Goal: Information Seeking & Learning: Find specific fact

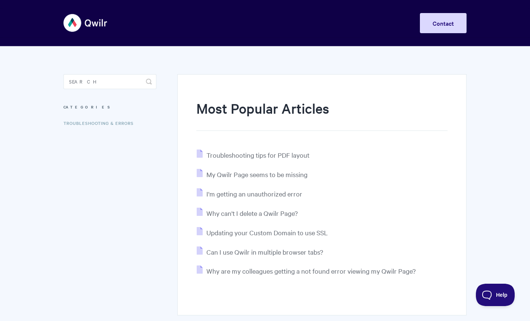
scroll to position [47, 0]
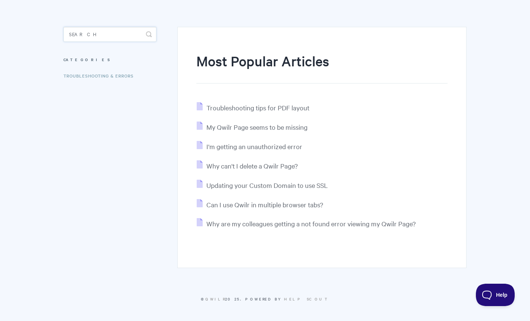
click at [96, 32] on input "Search" at bounding box center [109, 34] width 93 height 15
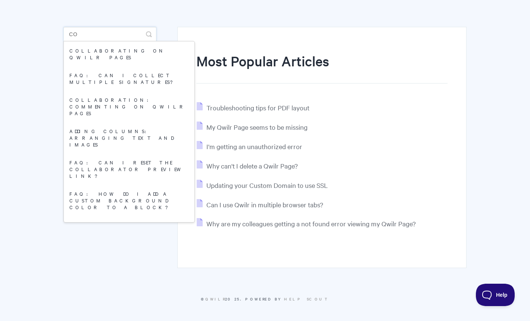
type input "c"
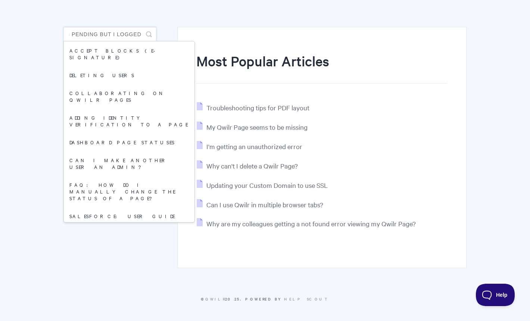
scroll to position [0, 53]
type input "User status is pending but I logged in"
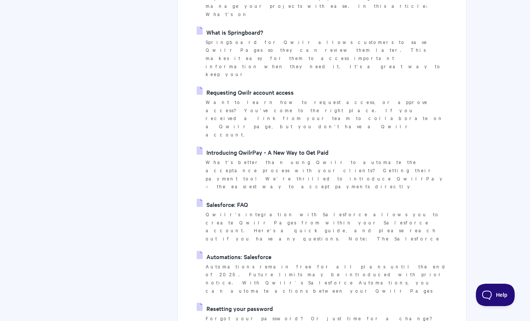
scroll to position [1231, 0]
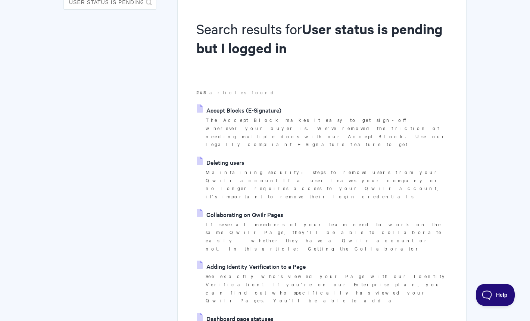
scroll to position [0, 0]
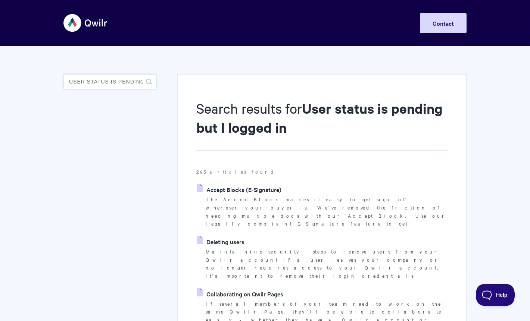
click at [94, 83] on input "User status is pending but I logged in" at bounding box center [109, 81] width 93 height 15
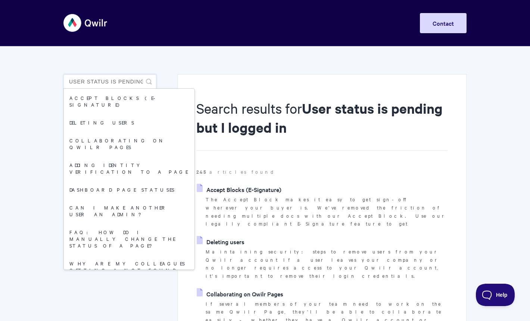
click at [94, 83] on input "User status is pending but I logged in" at bounding box center [109, 81] width 93 height 15
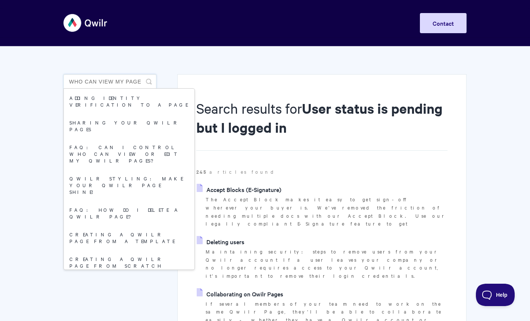
type input "who can view my page"
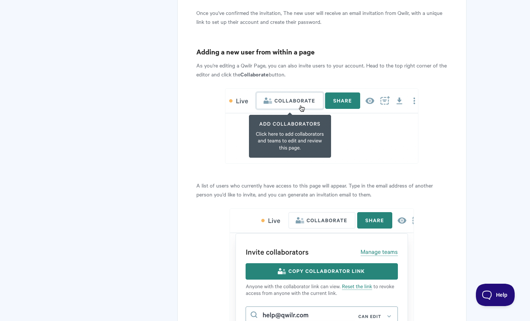
scroll to position [1635, 0]
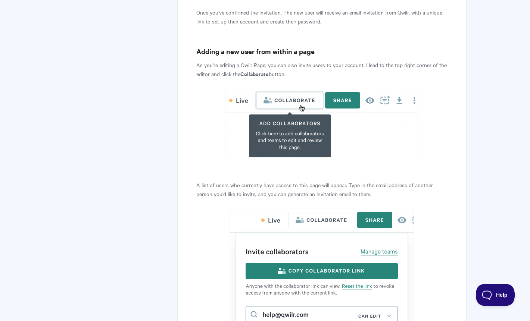
drag, startPoint x: 398, startPoint y: 158, endPoint x: 374, endPoint y: 158, distance: 24.3
click at [374, 181] on p "A list of users who currently have access to this page will appear. Type in the…" at bounding box center [321, 190] width 251 height 18
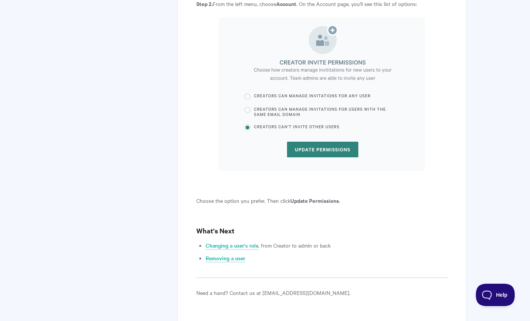
scroll to position [2141, 0]
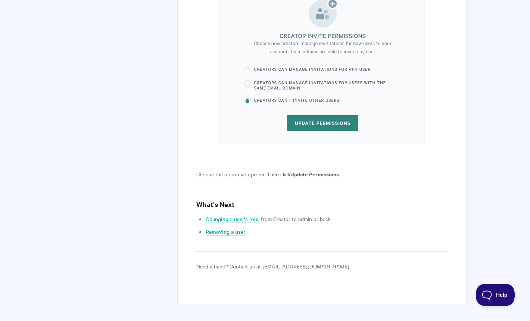
click at [243, 215] on link "Changing a user's role" at bounding box center [232, 219] width 53 height 8
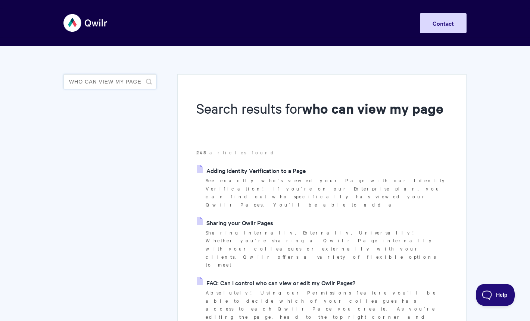
click at [85, 80] on input "who can view my page" at bounding box center [109, 81] width 93 height 15
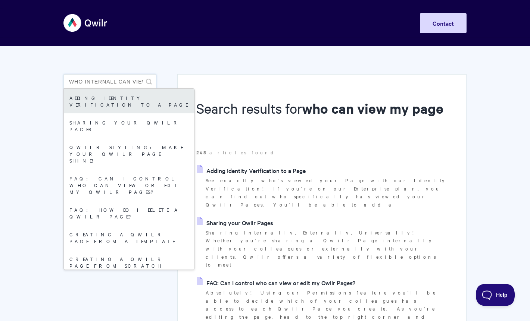
type input "who internall can view my page"
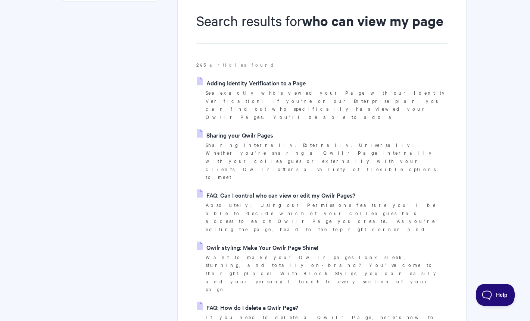
scroll to position [90, 0]
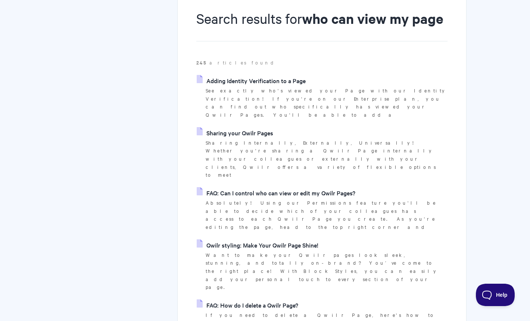
click at [295, 187] on link "FAQ: Can I control who can view or edit my Qwilr Pages?" at bounding box center [276, 192] width 159 height 11
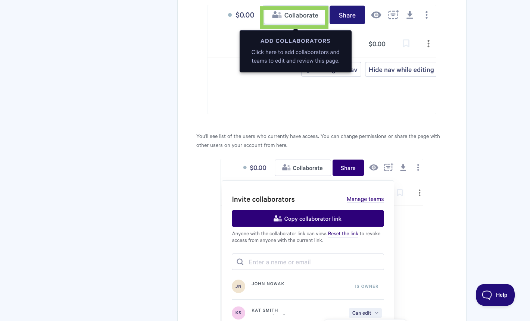
scroll to position [178, 0]
